Goal: Task Accomplishment & Management: Complete application form

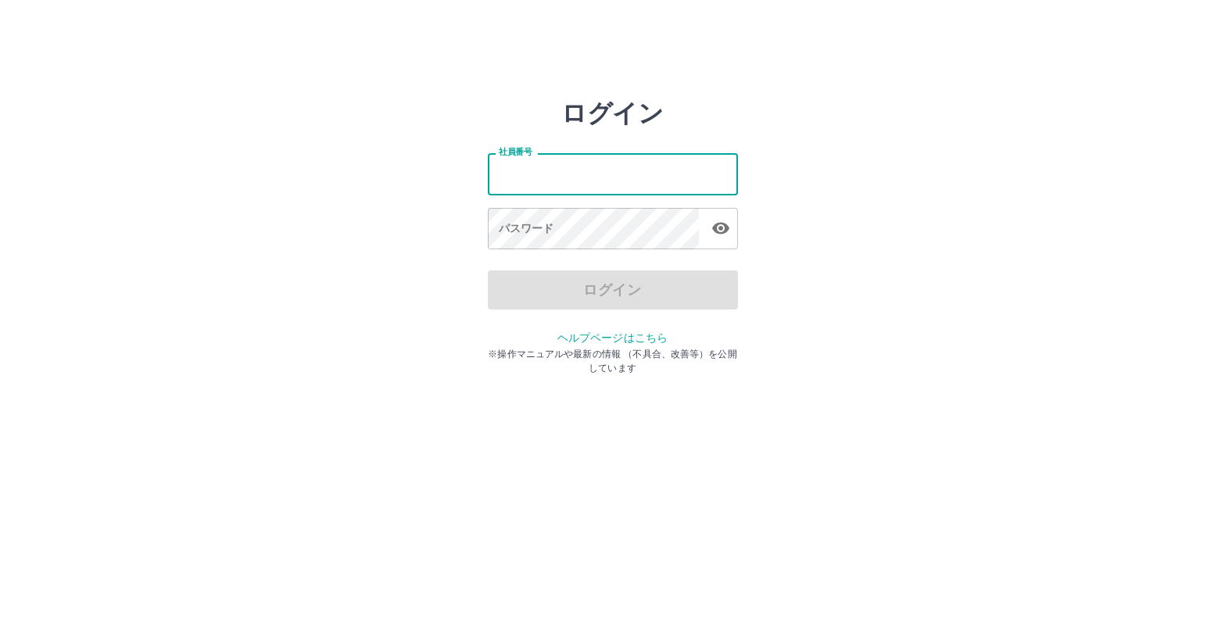
click at [546, 184] on input "社員番号" at bounding box center [613, 173] width 250 height 41
type input "*******"
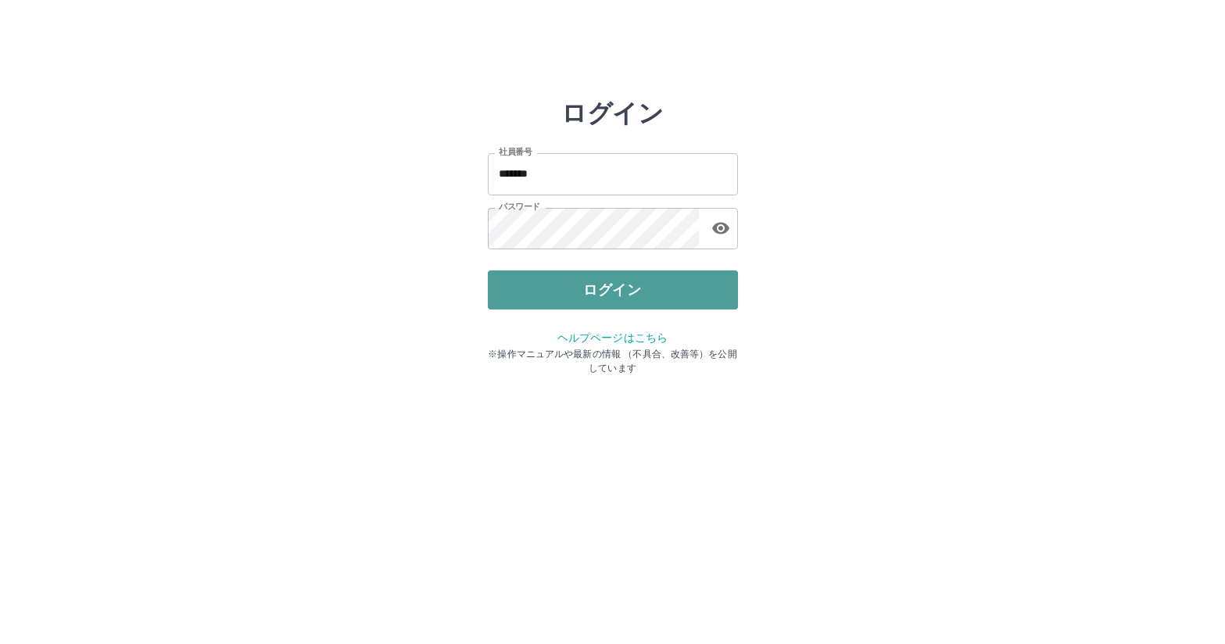
click at [554, 289] on button "ログイン" at bounding box center [613, 290] width 250 height 39
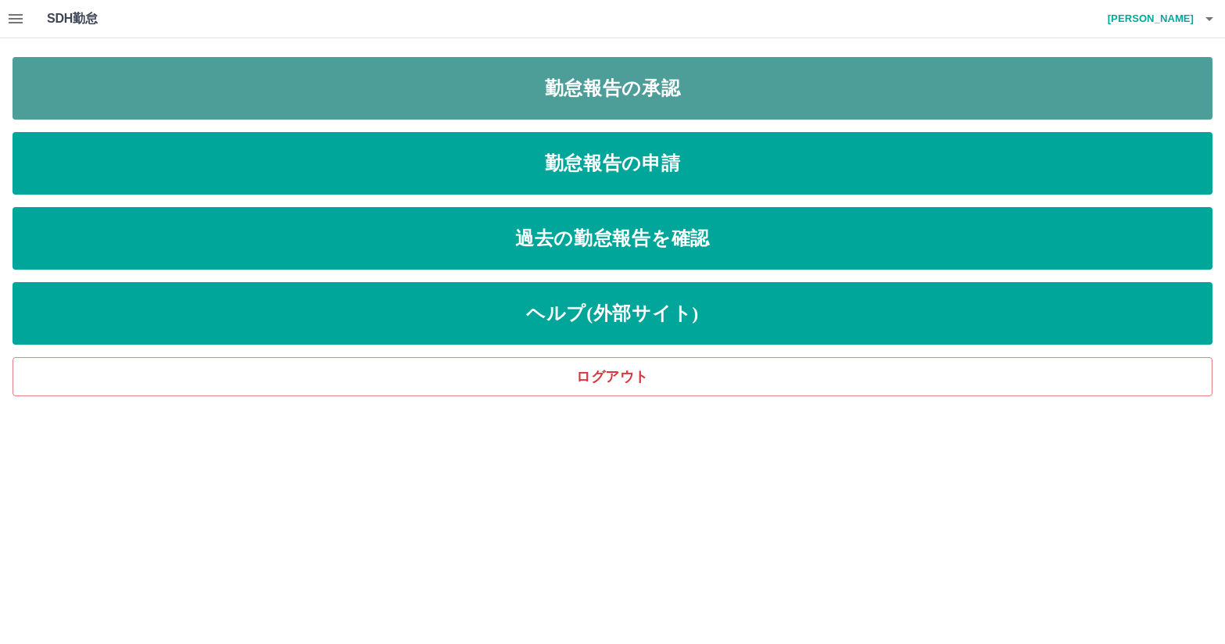
click at [640, 108] on link "勤怠報告の承認" at bounding box center [613, 88] width 1200 height 63
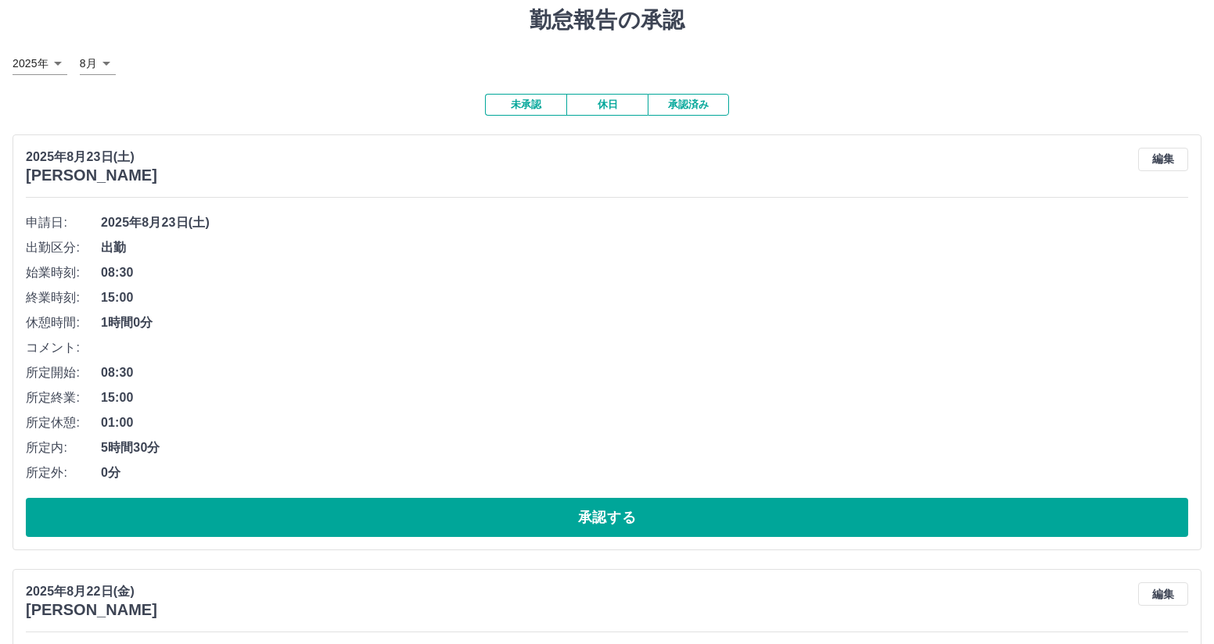
scroll to position [78, 0]
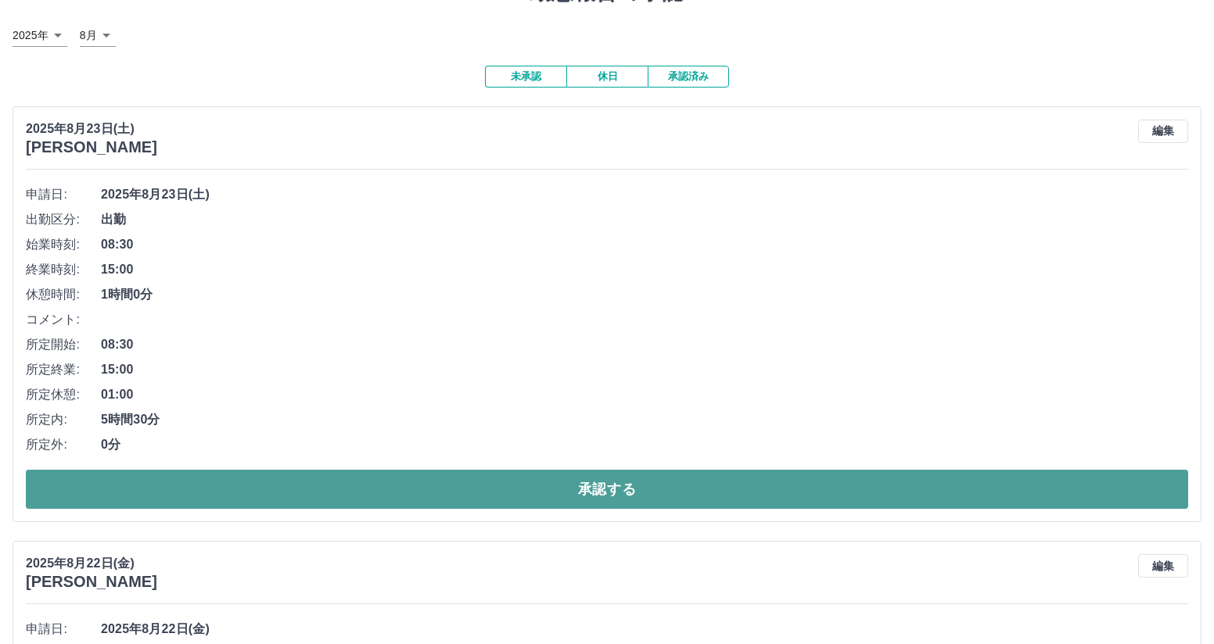
click at [580, 492] on button "承認する" at bounding box center [607, 489] width 1162 height 39
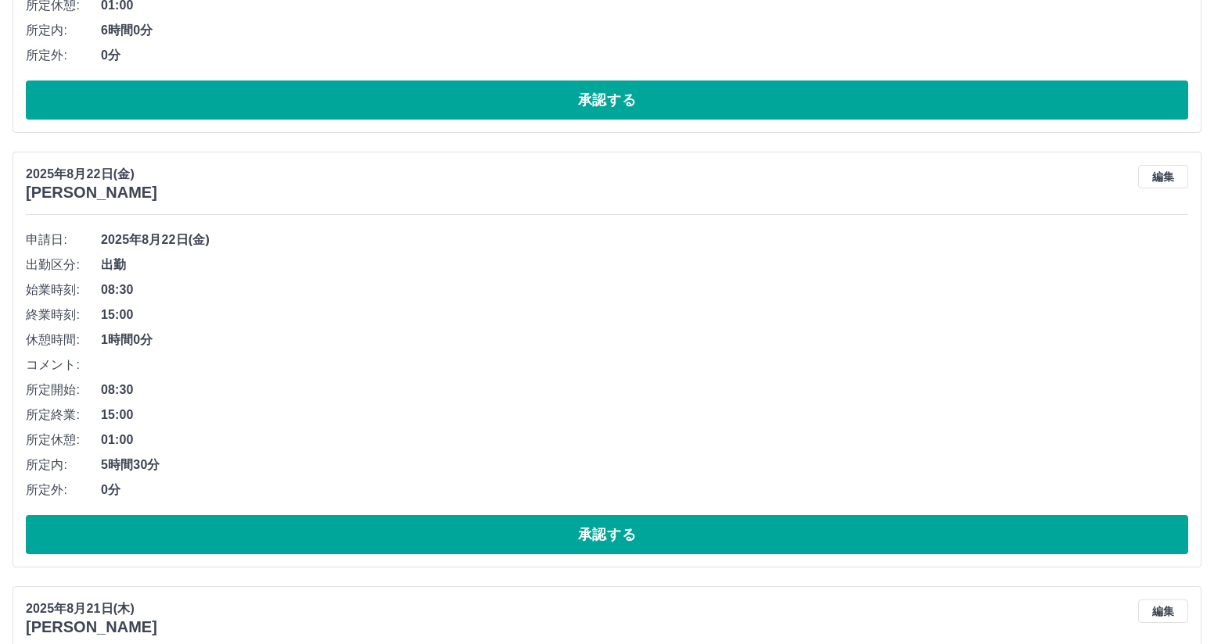
scroll to position [469, 0]
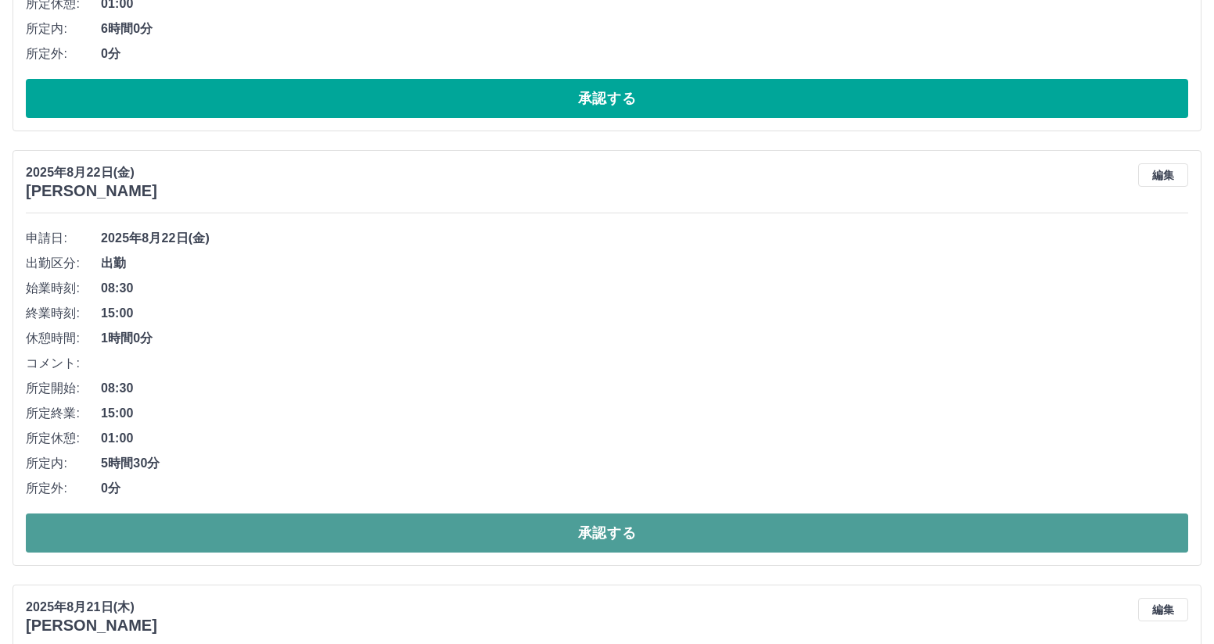
click at [357, 528] on button "承認する" at bounding box center [607, 533] width 1162 height 39
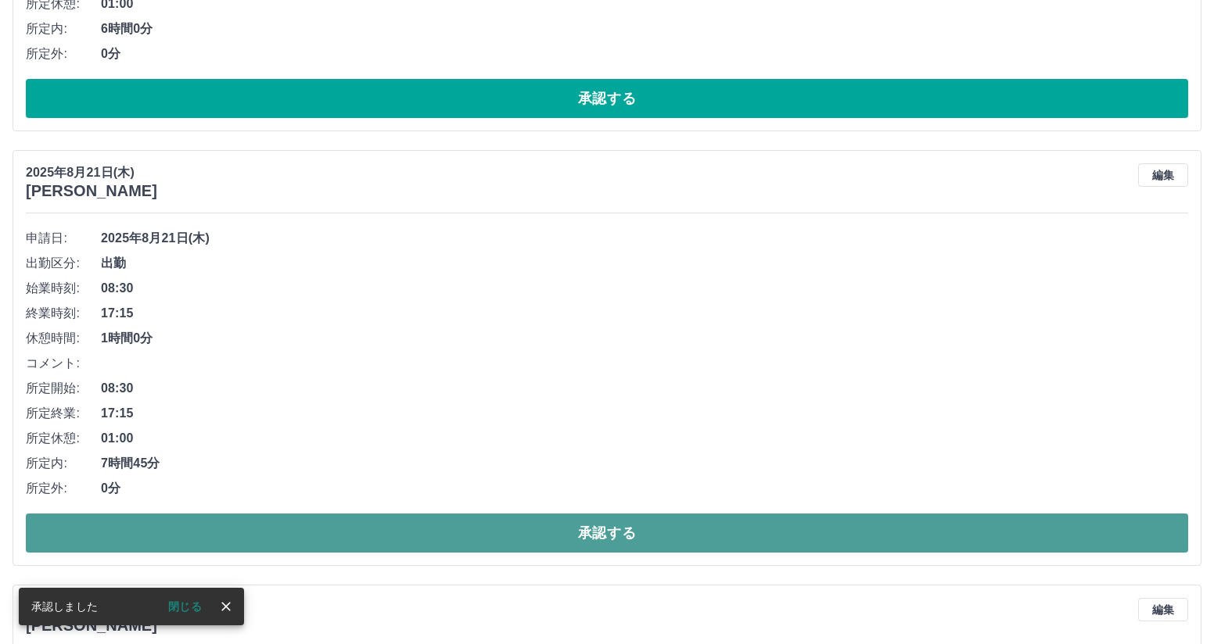
click at [435, 543] on button "承認する" at bounding box center [607, 533] width 1162 height 39
click at [438, 543] on button "承認する" at bounding box center [607, 533] width 1162 height 39
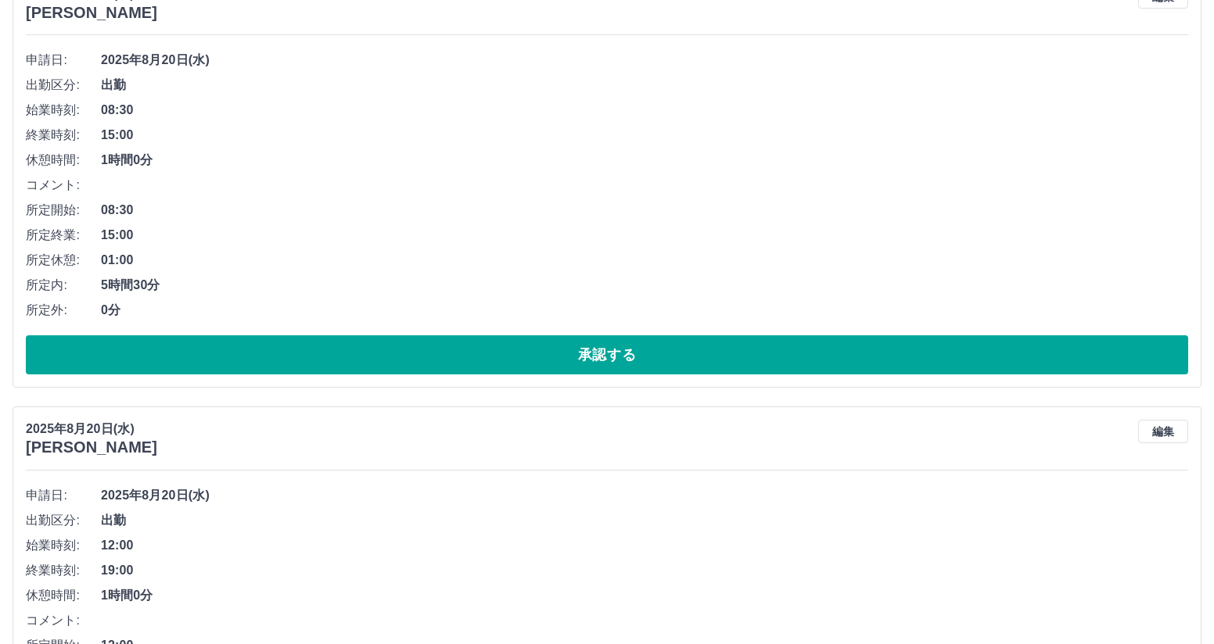
scroll to position [626, 0]
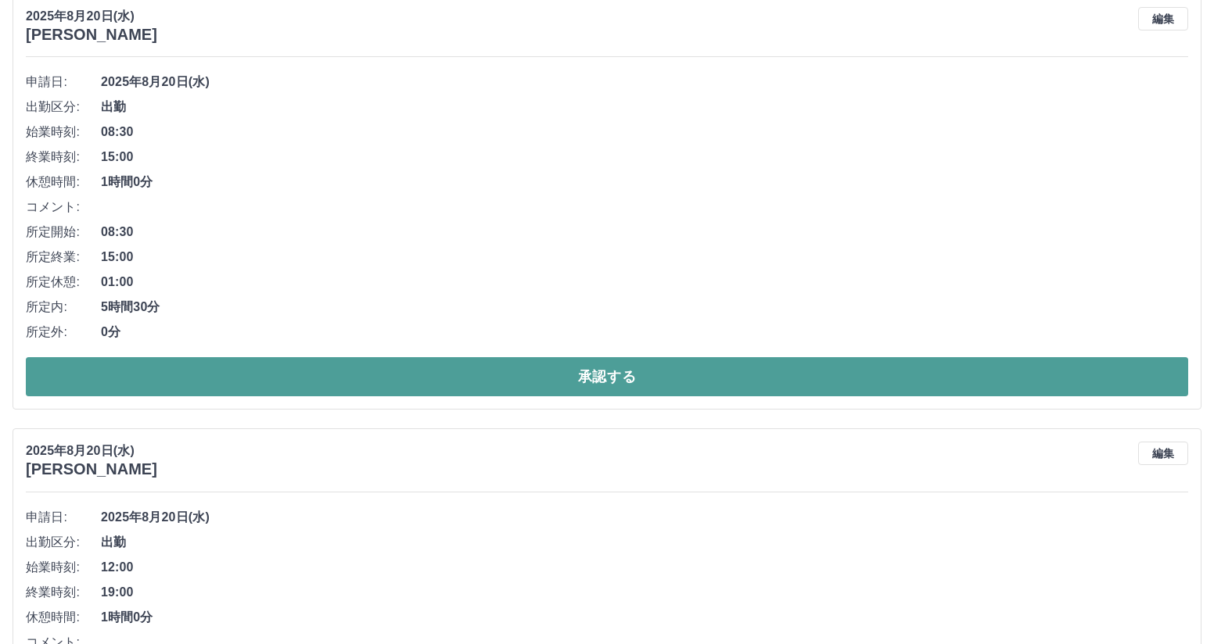
click at [399, 375] on button "承認する" at bounding box center [607, 376] width 1162 height 39
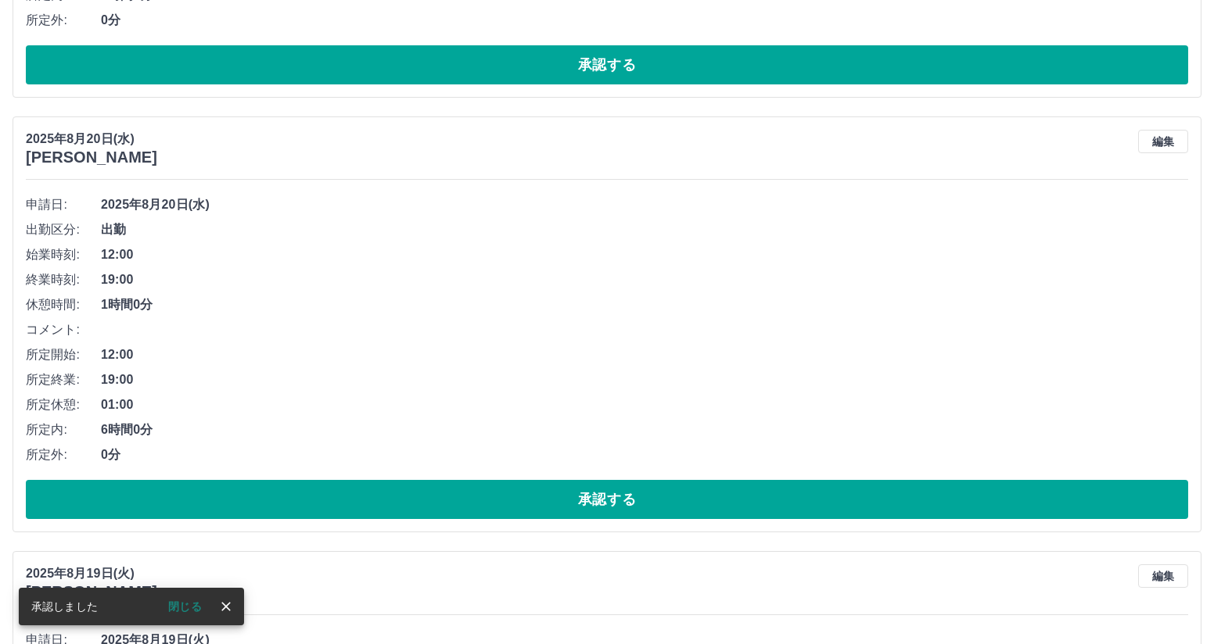
scroll to position [504, 0]
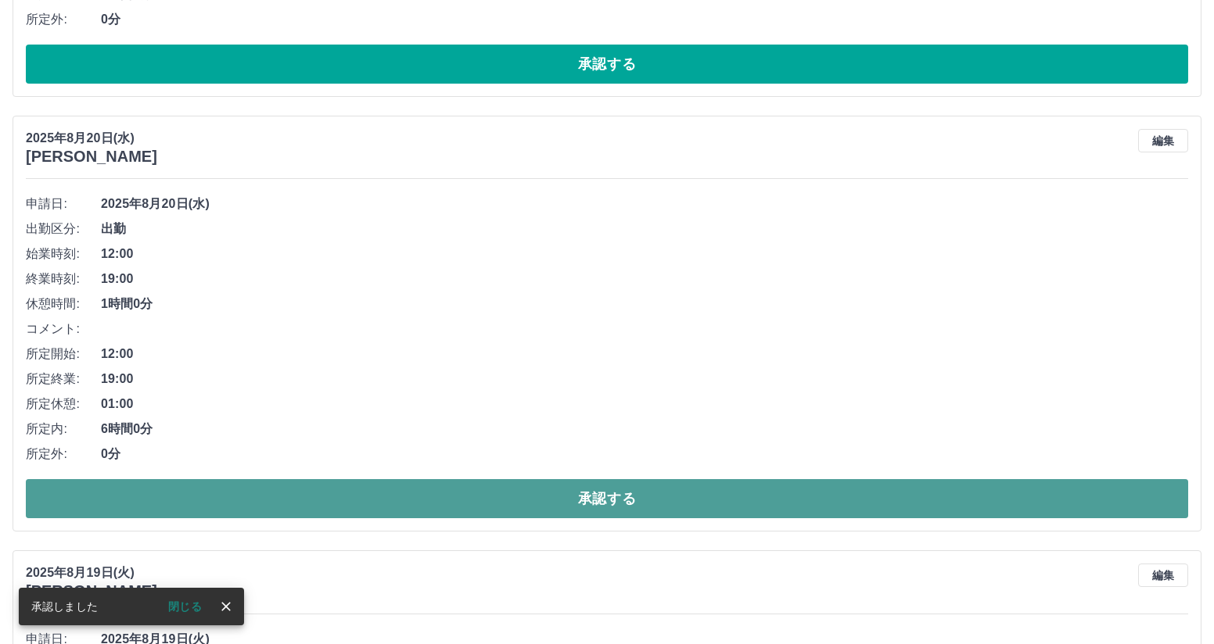
click at [420, 497] on button "承認する" at bounding box center [607, 498] width 1162 height 39
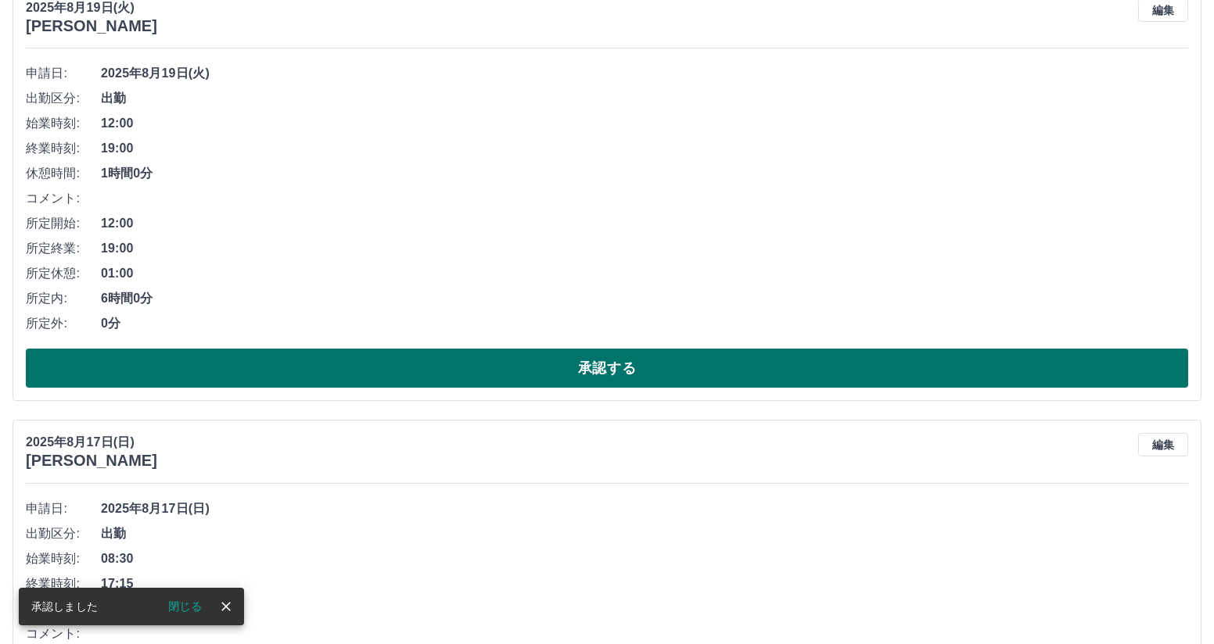
scroll to position [660, 0]
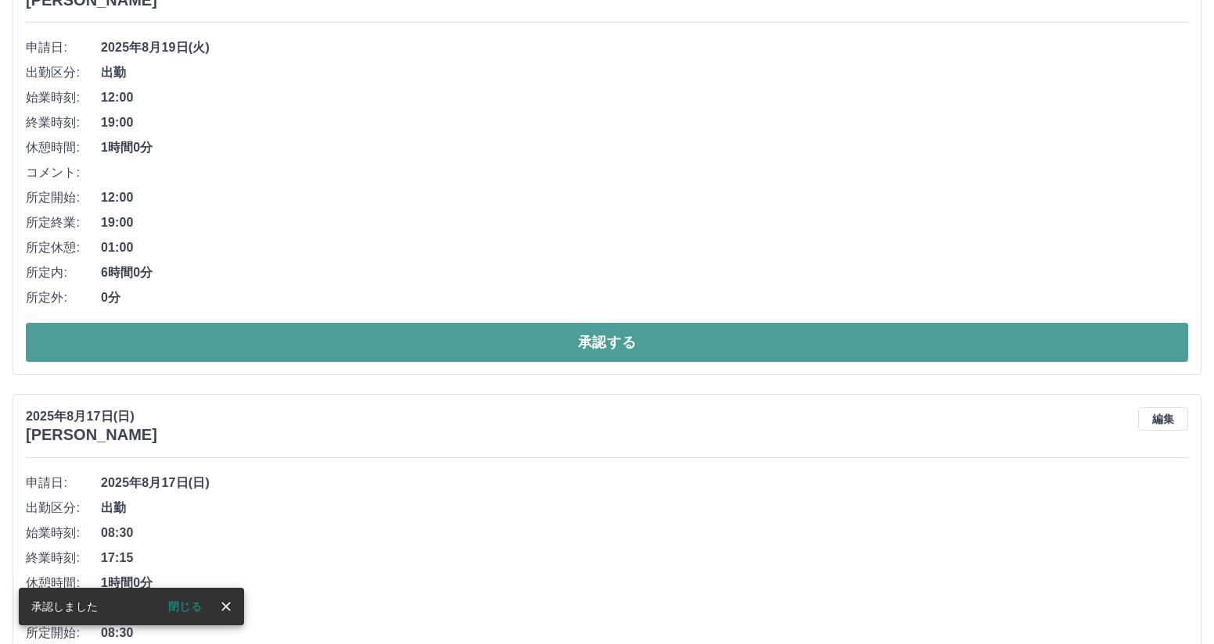
click at [320, 350] on button "承認する" at bounding box center [607, 342] width 1162 height 39
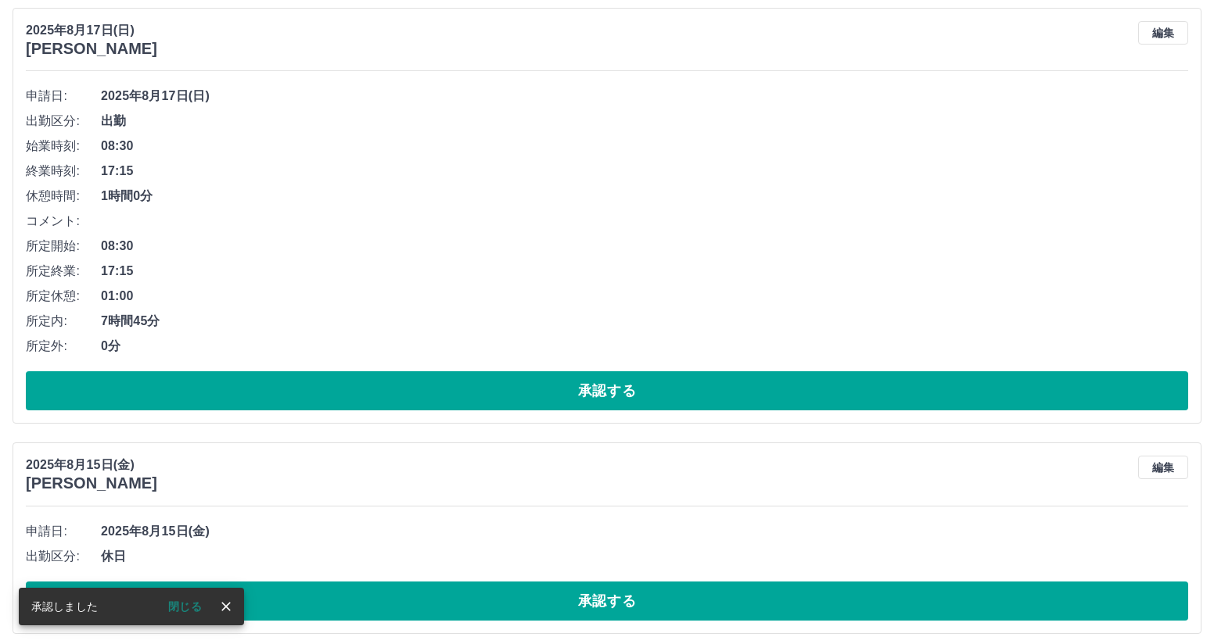
scroll to position [616, 0]
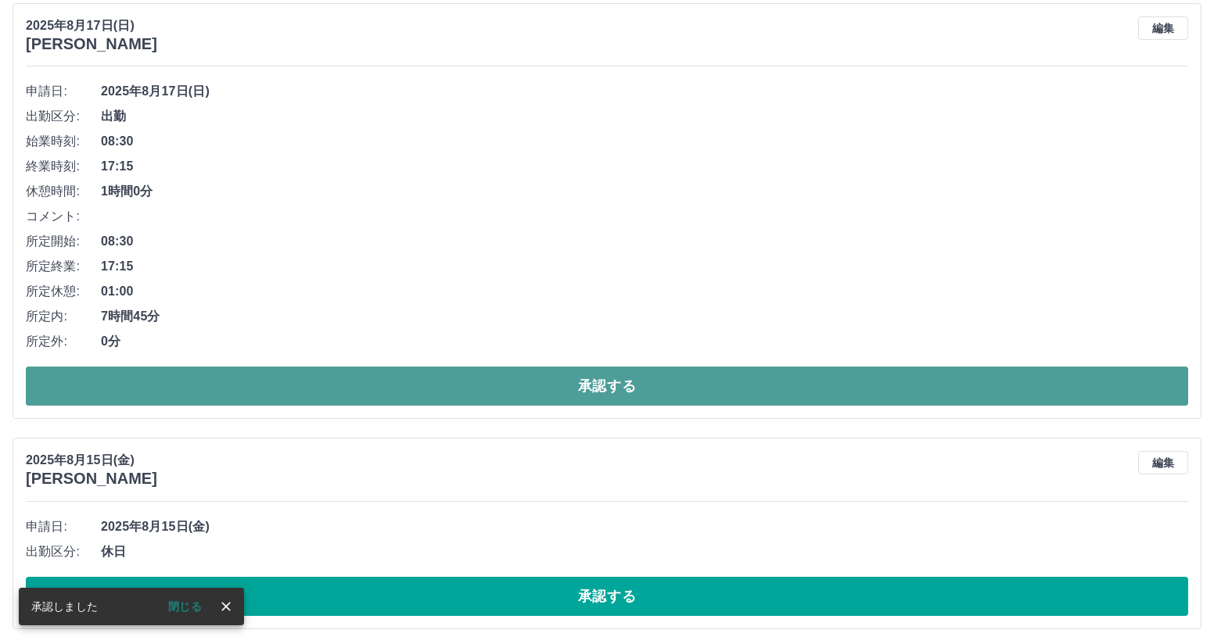
click at [481, 383] on button "承認する" at bounding box center [607, 386] width 1162 height 39
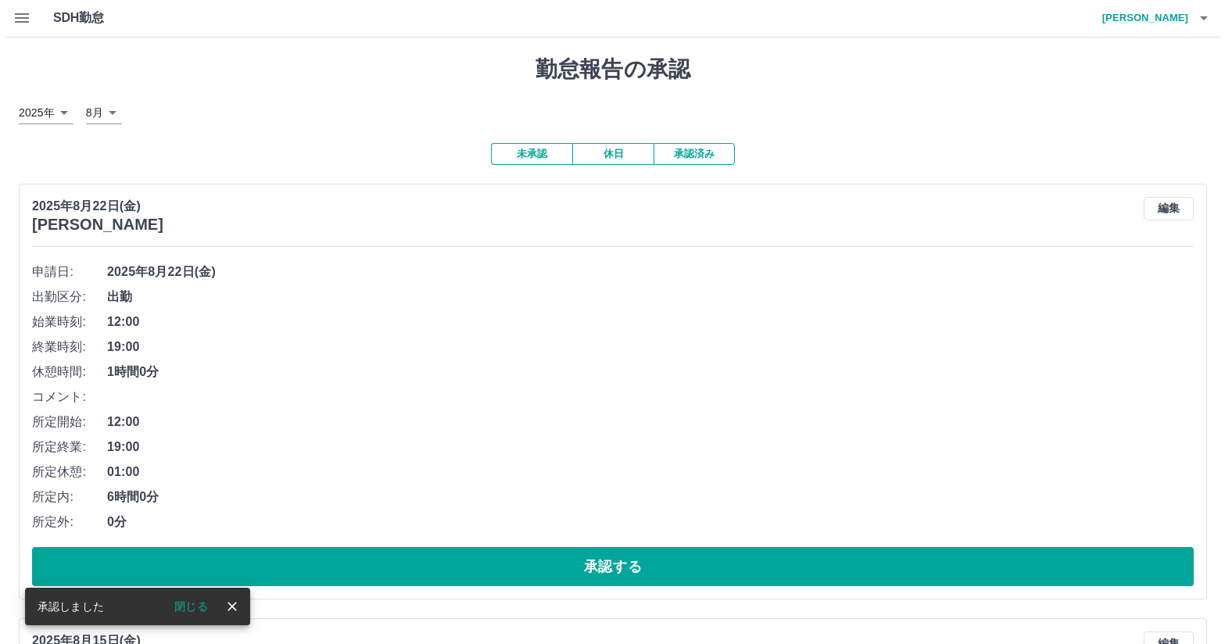
scroll to position [0, 0]
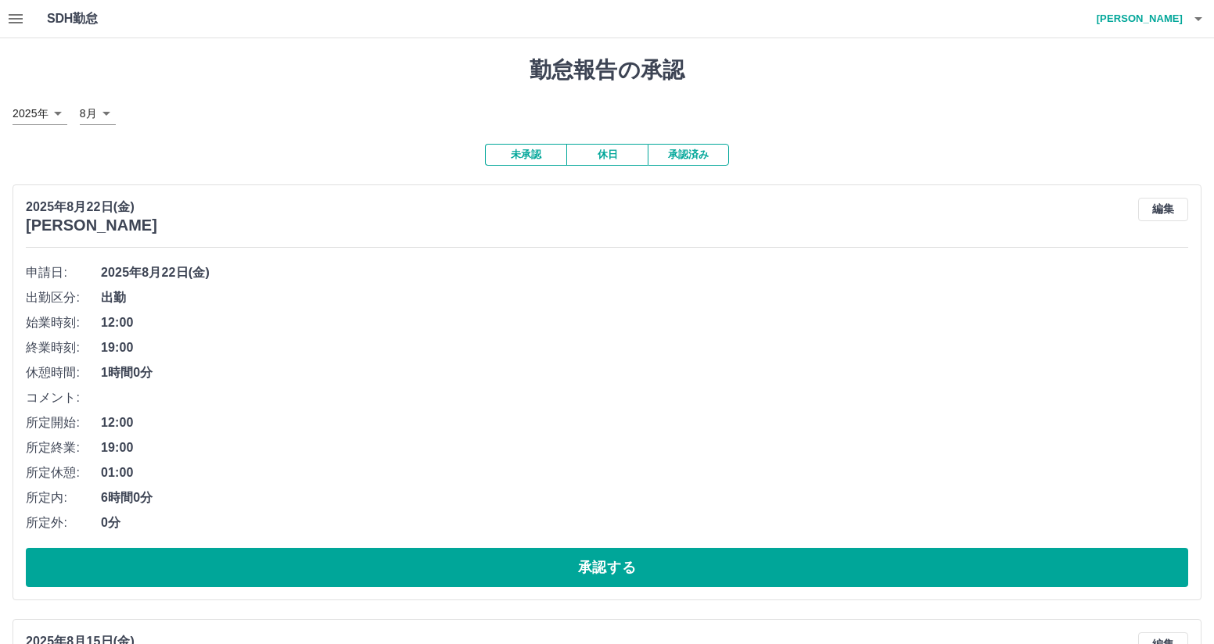
click at [1142, 20] on h4 "金久保　沙紀" at bounding box center [1135, 19] width 94 height 38
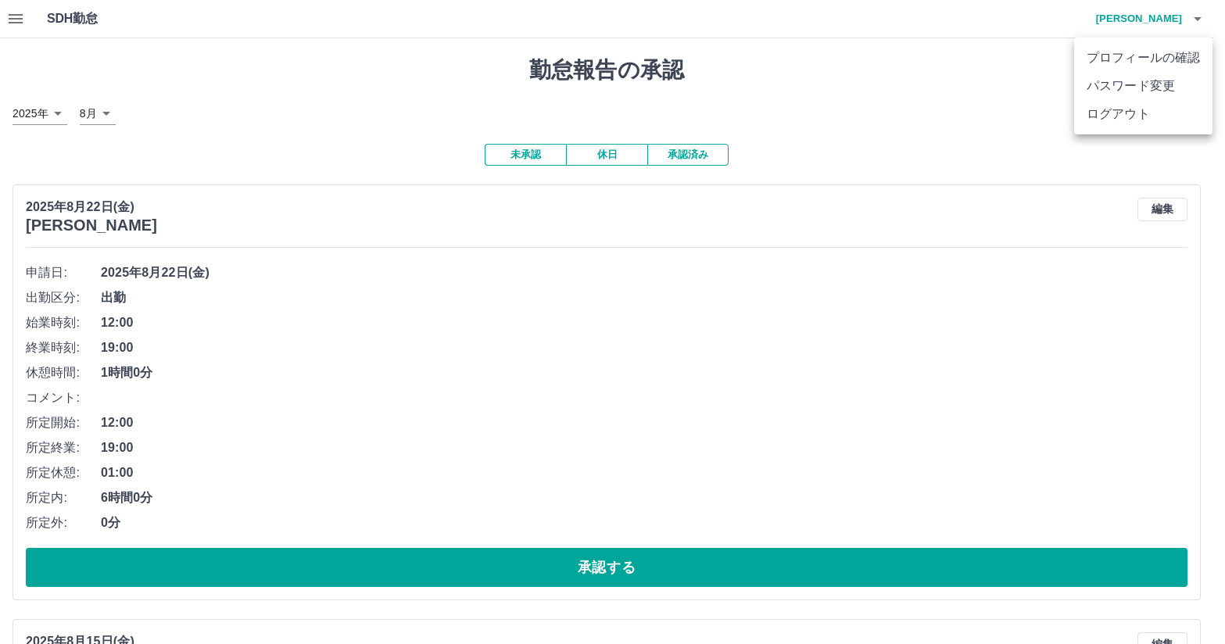
click at [10, 15] on div at bounding box center [612, 322] width 1225 height 644
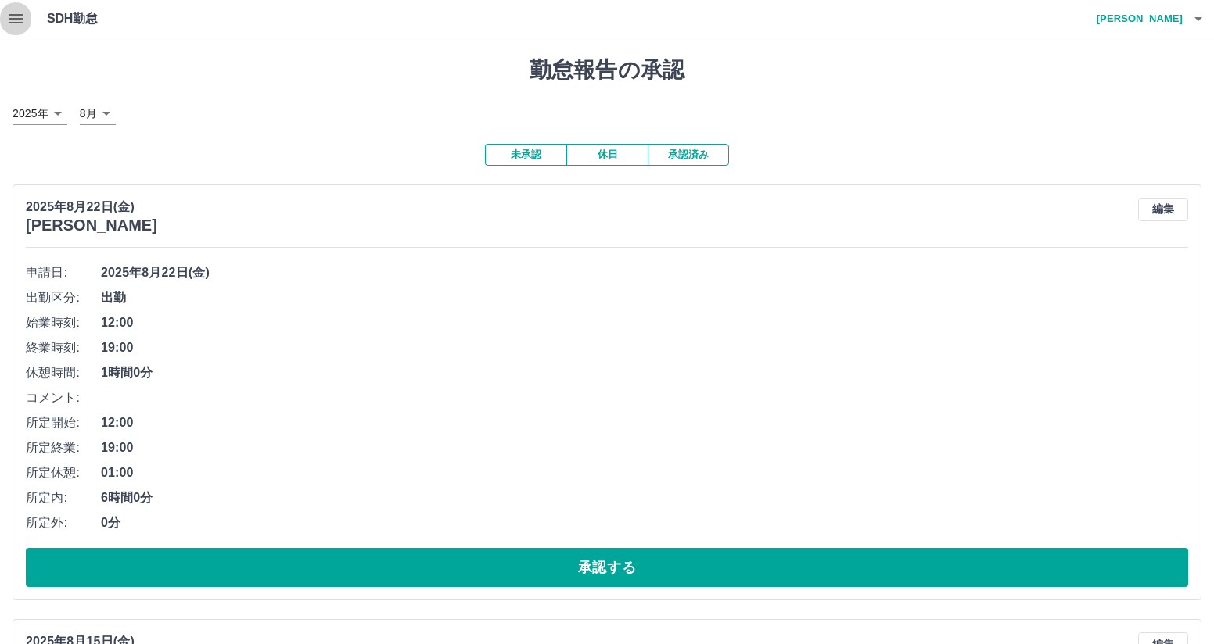
click at [20, 19] on icon "button" at bounding box center [16, 18] width 14 height 9
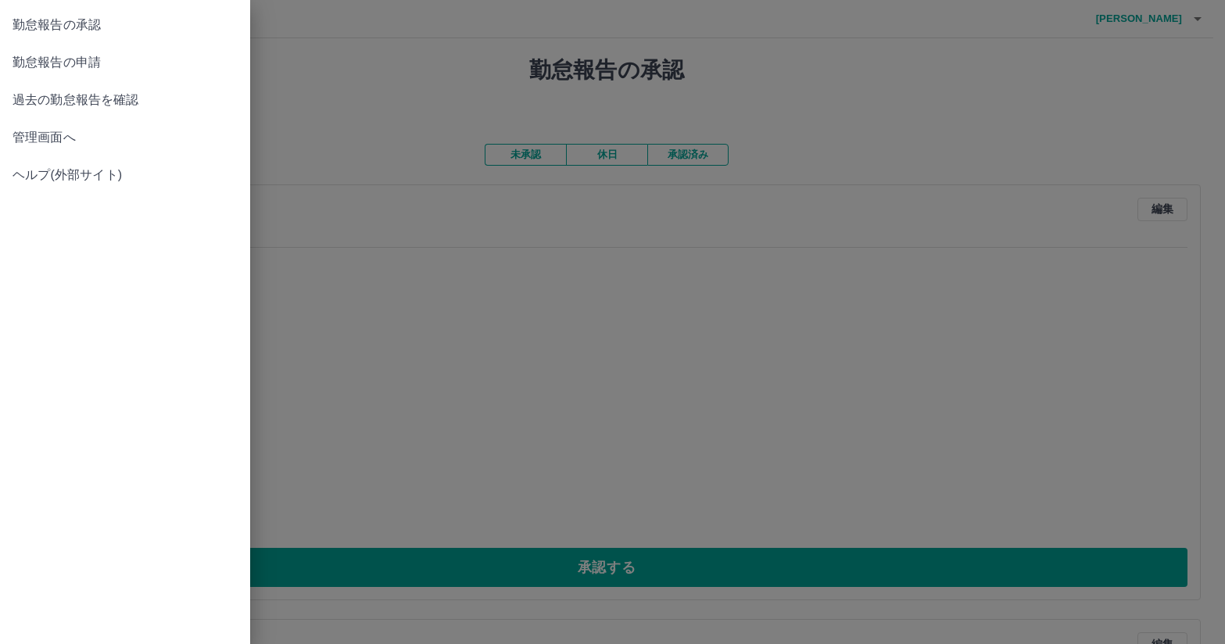
click at [110, 68] on span "勤怠報告の申請" at bounding box center [125, 62] width 225 height 19
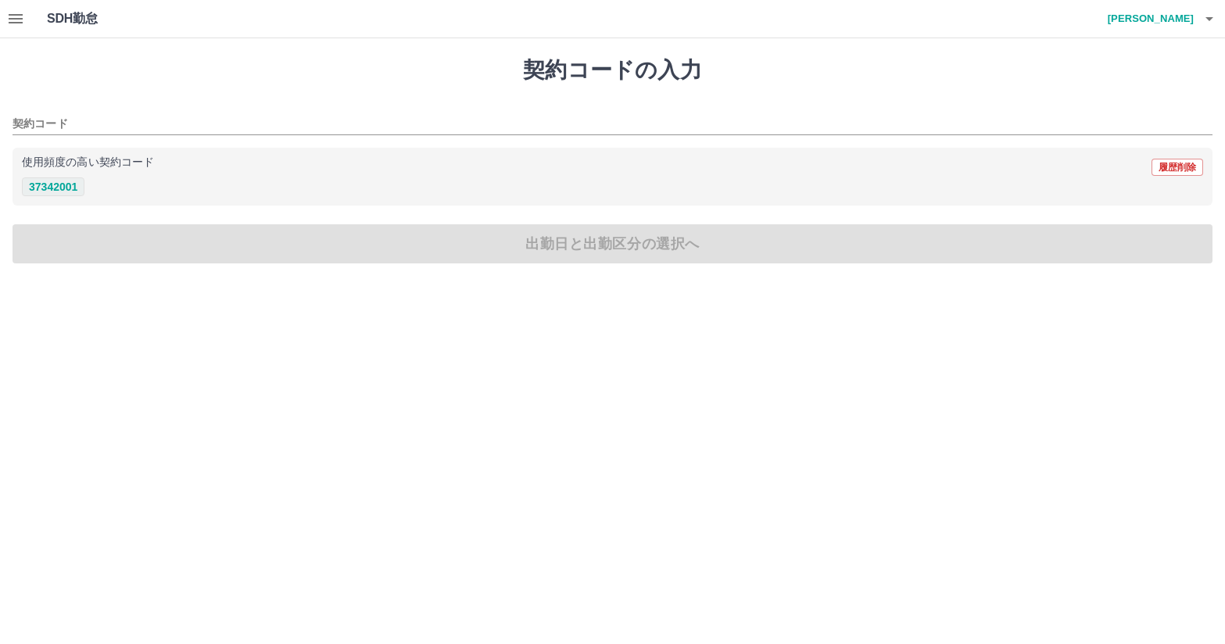
click at [59, 187] on button "37342001" at bounding box center [53, 187] width 63 height 19
type input "********"
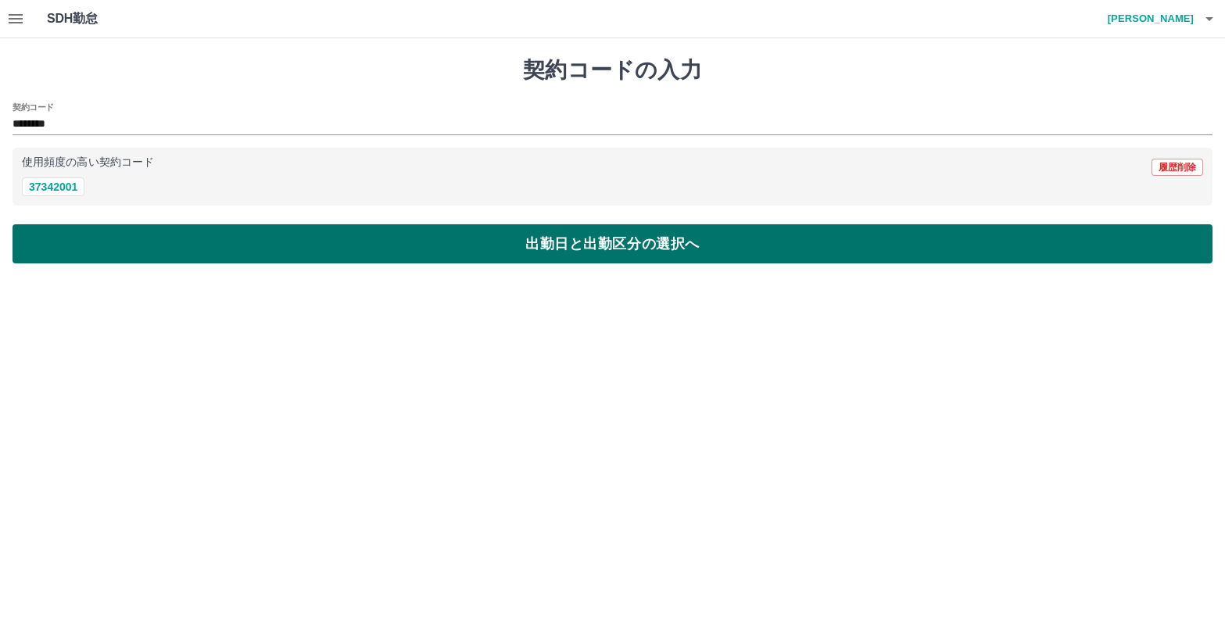
click at [220, 244] on button "出勤日と出勤区分の選択へ" at bounding box center [613, 243] width 1200 height 39
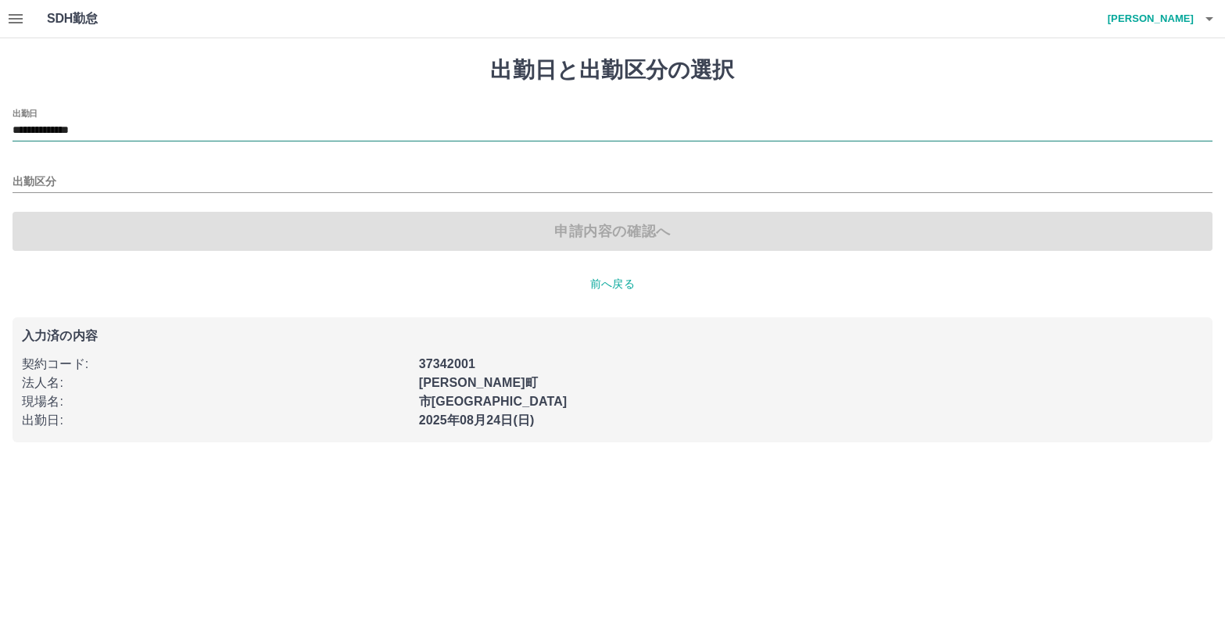
click at [111, 131] on input "**********" at bounding box center [613, 131] width 1200 height 20
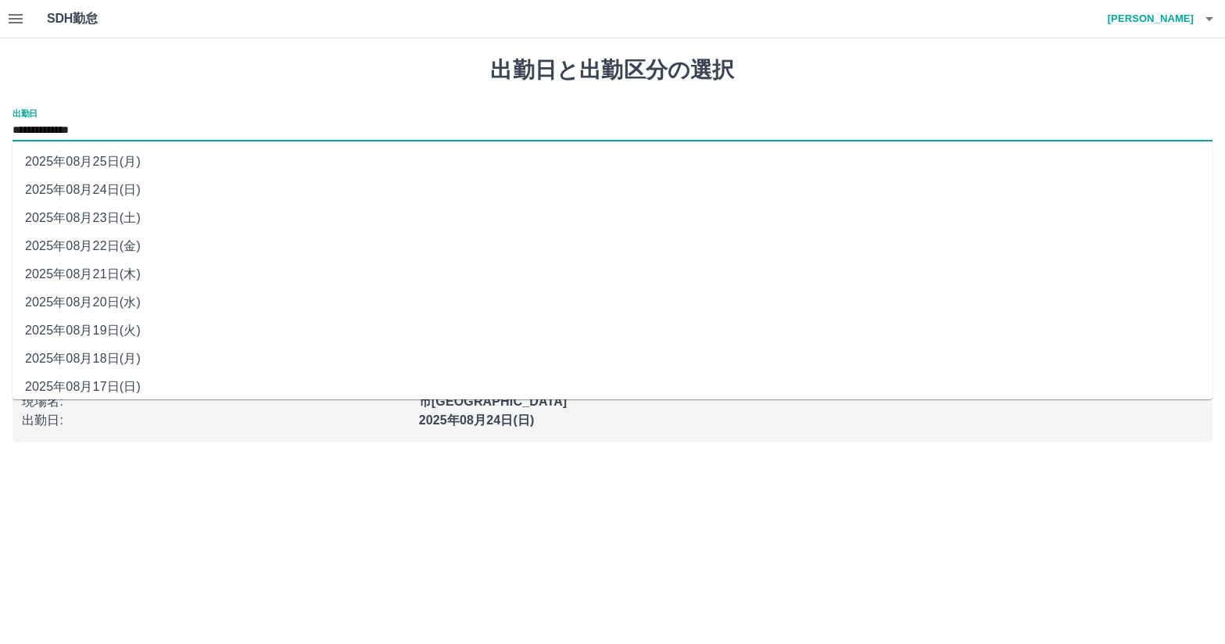
click at [121, 156] on li "2025年08月25日(月)" at bounding box center [613, 162] width 1200 height 28
type input "**********"
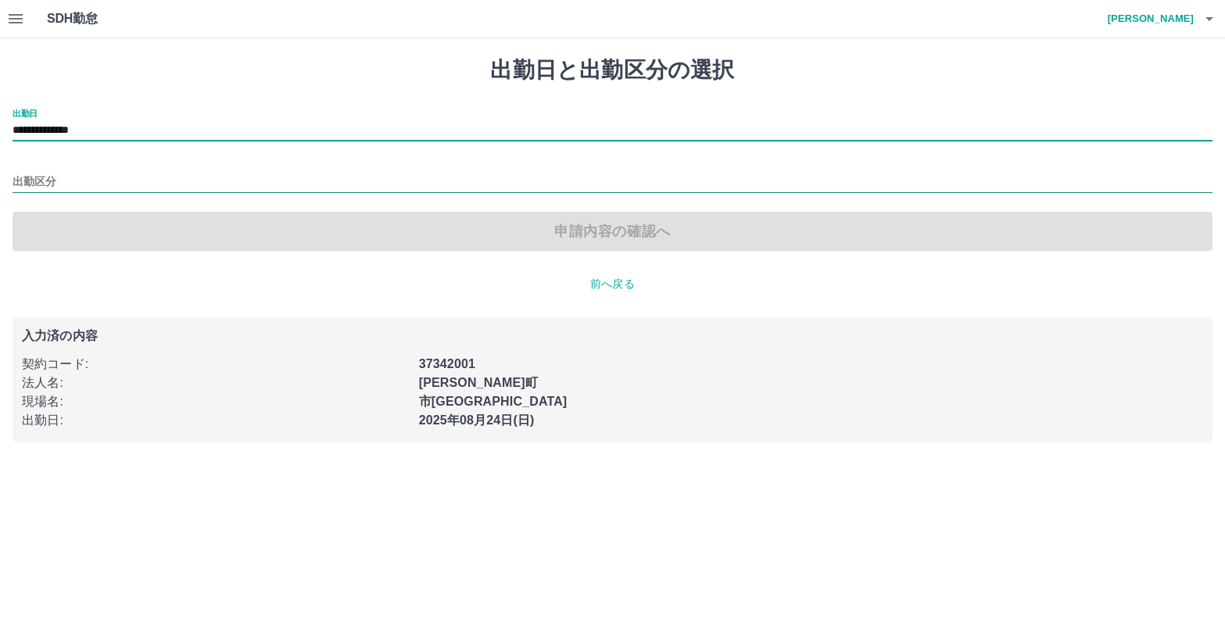
click at [99, 178] on input "出勤区分" at bounding box center [613, 183] width 1200 height 20
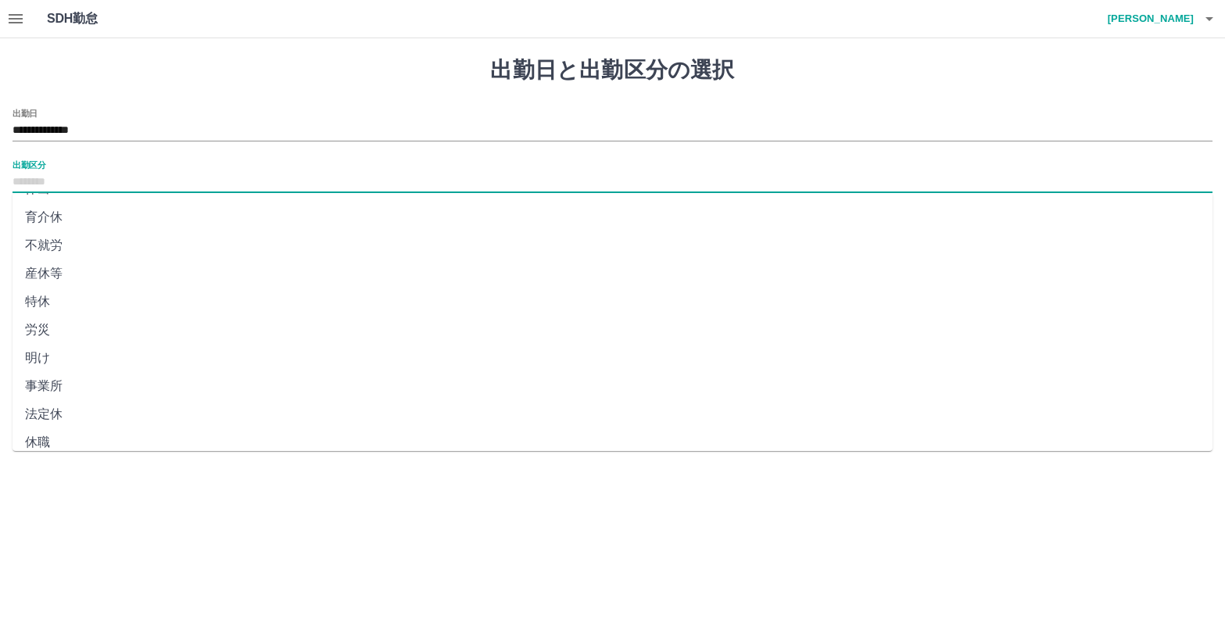
scroll to position [261, 0]
drag, startPoint x: 98, startPoint y: 399, endPoint x: 109, endPoint y: 393, distance: 12.6
click at [99, 399] on li "法定休" at bounding box center [613, 403] width 1200 height 28
type input "***"
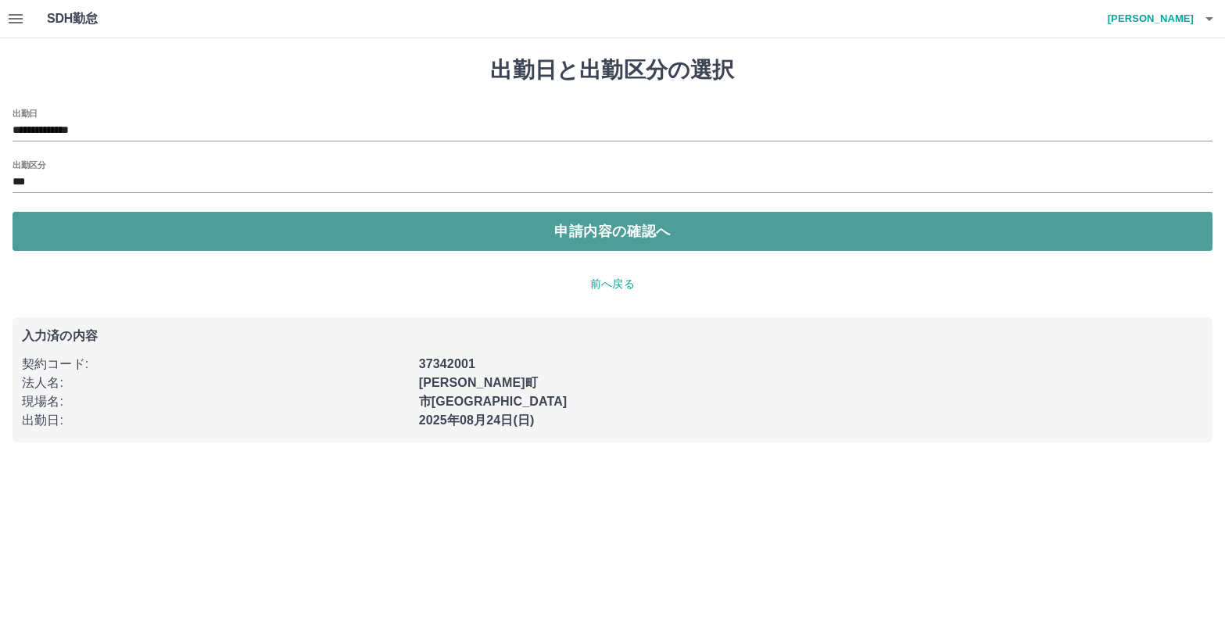
click at [537, 241] on button "申請内容の確認へ" at bounding box center [613, 231] width 1200 height 39
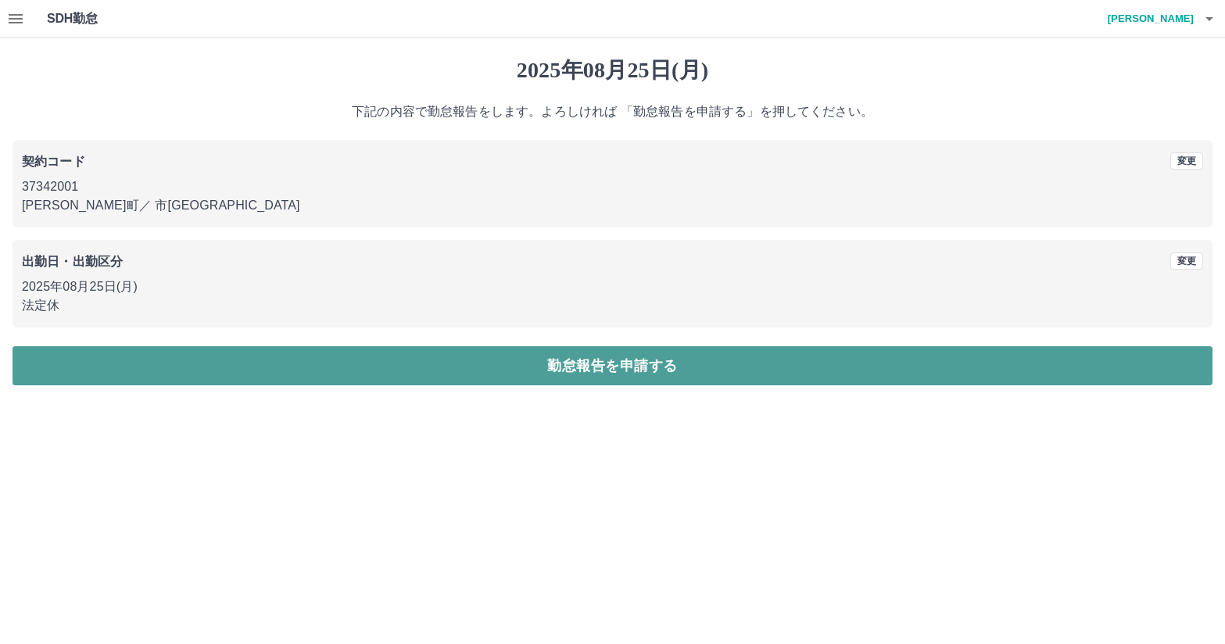
click at [660, 370] on button "勤怠報告を申請する" at bounding box center [613, 365] width 1200 height 39
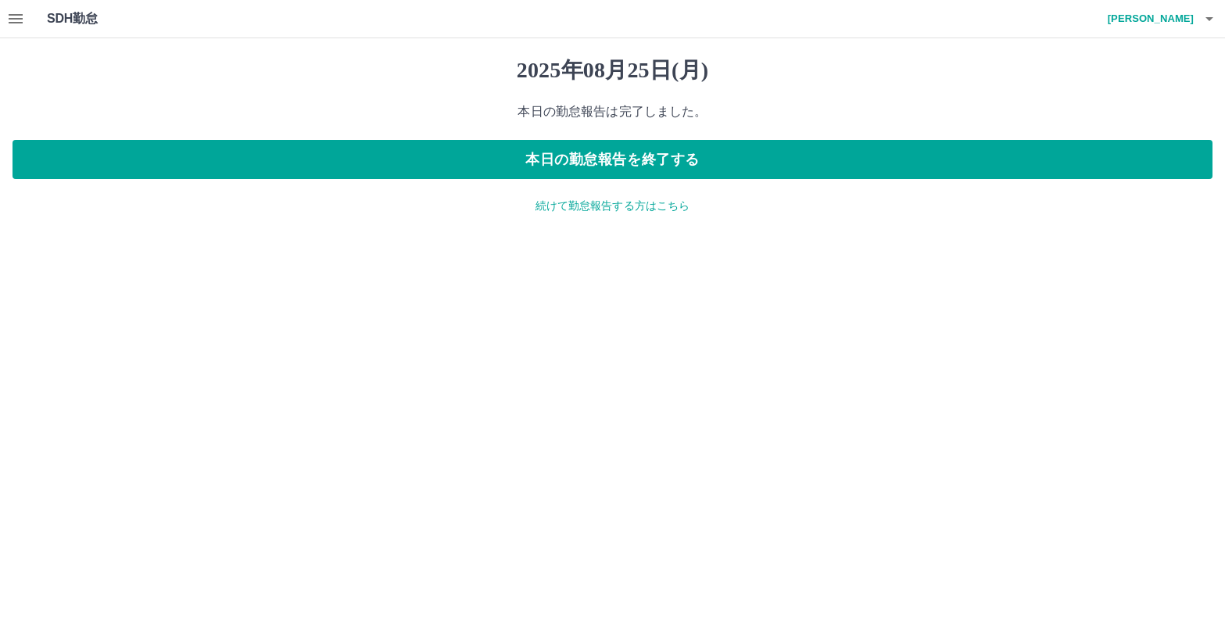
click at [1203, 16] on icon "button" at bounding box center [1209, 18] width 19 height 19
click at [1138, 115] on li "ログアウト" at bounding box center [1143, 114] width 138 height 28
